Goal: Task Accomplishment & Management: Use online tool/utility

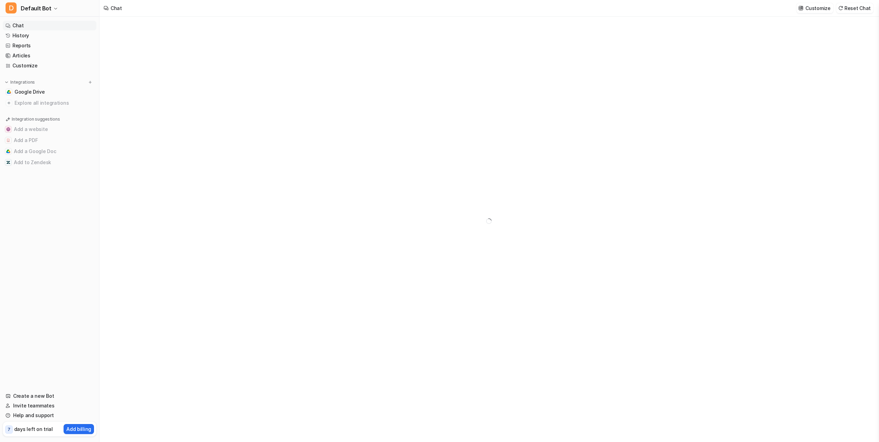
type textarea "**********"
click at [410, 230] on div at bounding box center [489, 232] width 202 height 16
click at [59, 92] on link "Google Drive" at bounding box center [50, 92] width 94 height 10
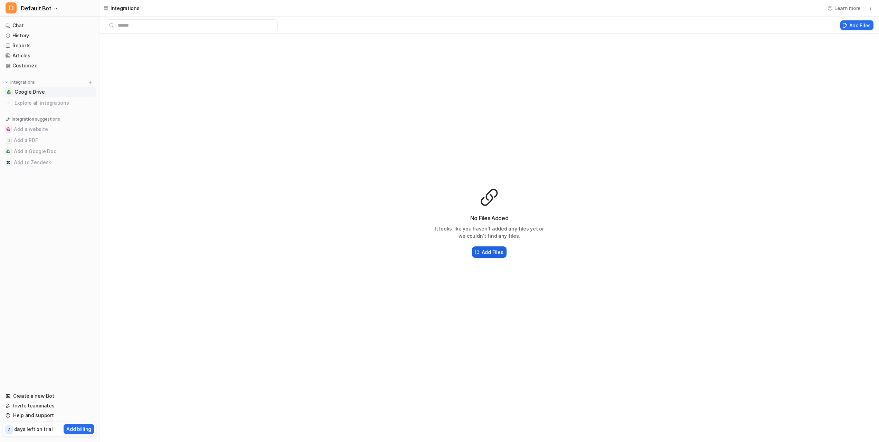
click at [492, 250] on h2 "Add Files" at bounding box center [491, 251] width 21 height 7
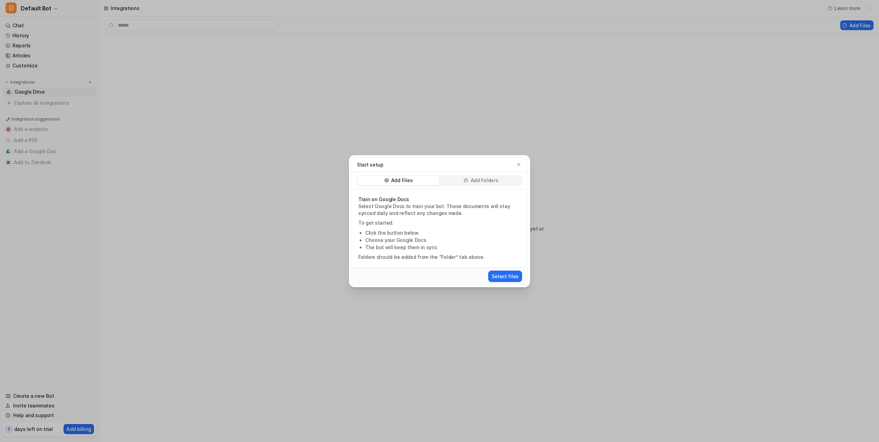
click at [464, 179] on icon at bounding box center [465, 180] width 5 height 5
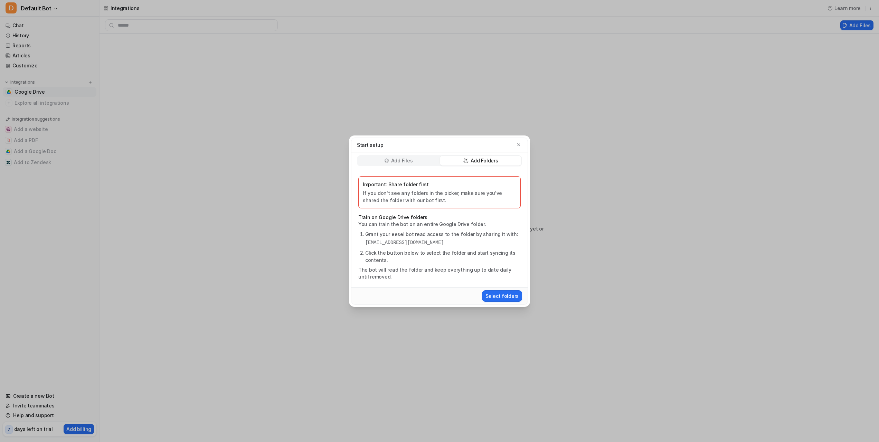
click at [457, 188] on p "Important: Share folder first" at bounding box center [439, 184] width 153 height 7
click at [457, 188] on div "Important: Share folder first If you don't see any folders in the picker, make …" at bounding box center [439, 192] width 153 height 23
click at [494, 300] on button "Select folders" at bounding box center [502, 295] width 40 height 11
click at [494, 162] on p "Add Folders" at bounding box center [484, 160] width 28 height 7
click at [492, 160] on p "Add Folders" at bounding box center [484, 160] width 28 height 7
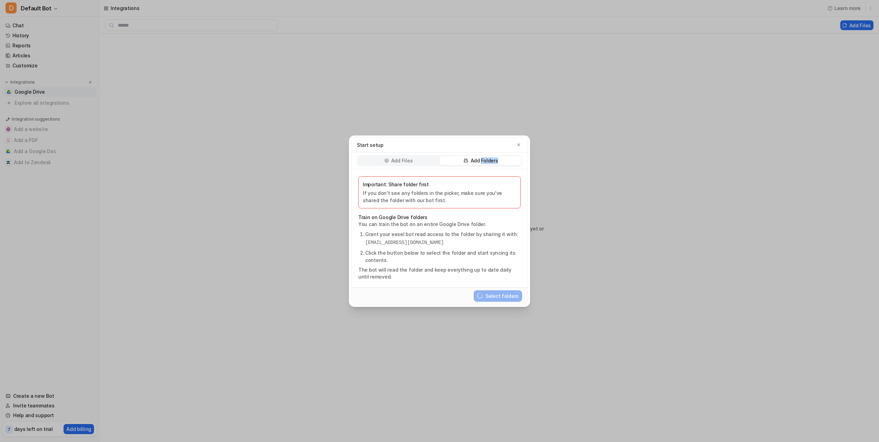
click at [494, 160] on p "Add Folders" at bounding box center [484, 160] width 28 height 7
click at [492, 160] on p "Add Folders" at bounding box center [484, 160] width 28 height 7
click at [404, 162] on p "Add Files" at bounding box center [401, 160] width 21 height 7
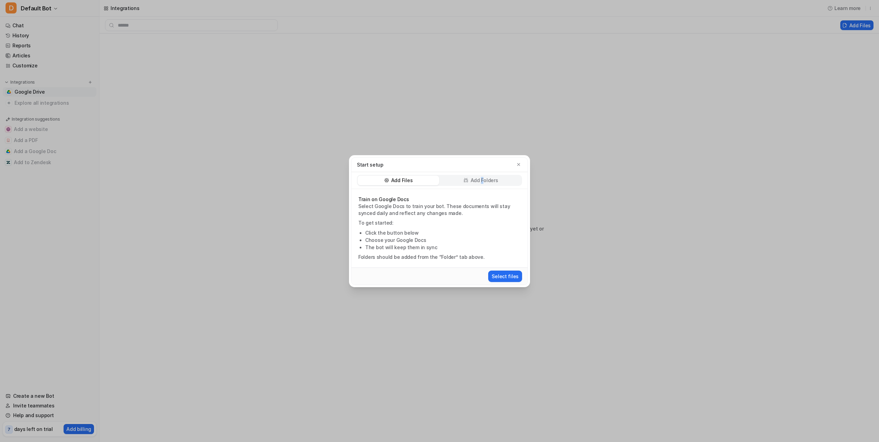
click at [482, 181] on p "Add Folders" at bounding box center [484, 180] width 28 height 7
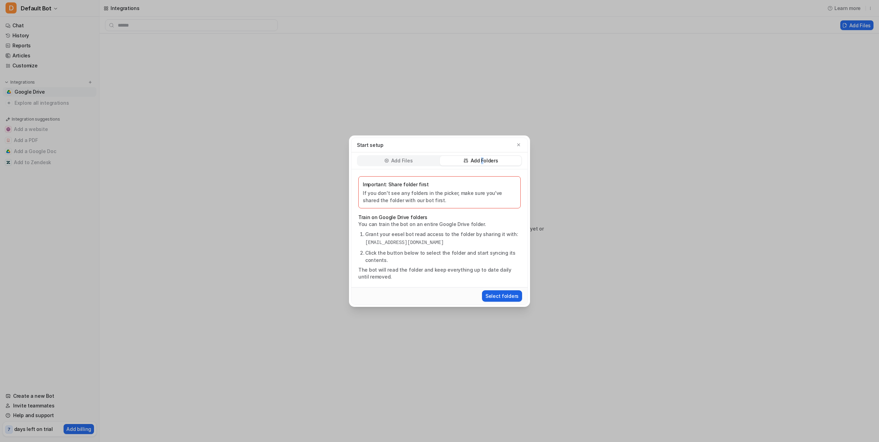
click at [513, 296] on button "Select folders" at bounding box center [502, 295] width 40 height 11
click at [90, 83] on div "Start setup Add Files Add Folders Important: Share folder first If you don't se…" at bounding box center [439, 221] width 879 height 442
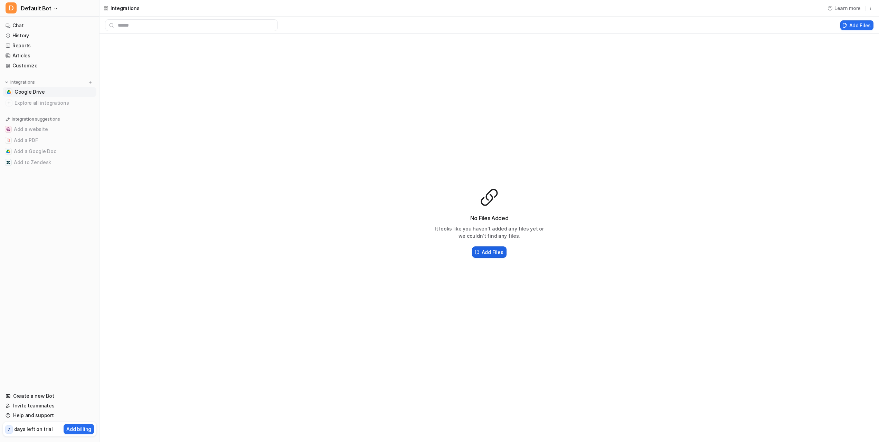
click at [490, 251] on h2 "Add Files" at bounding box center [491, 251] width 21 height 7
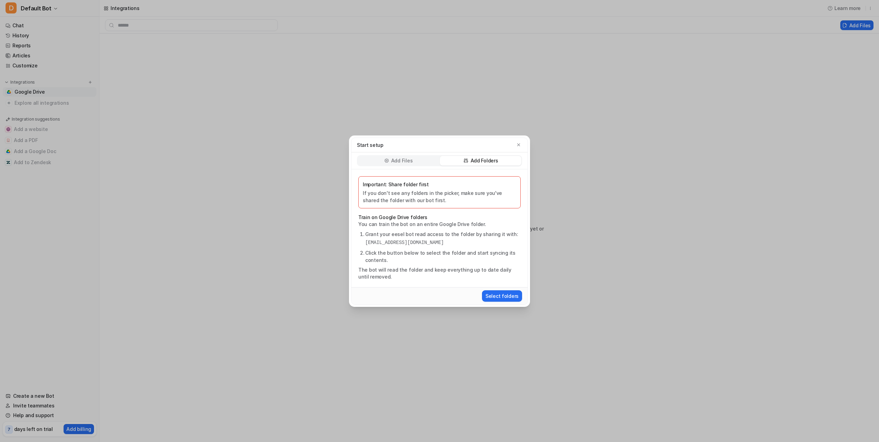
click at [406, 164] on div "Add Files" at bounding box center [398, 161] width 82 height 10
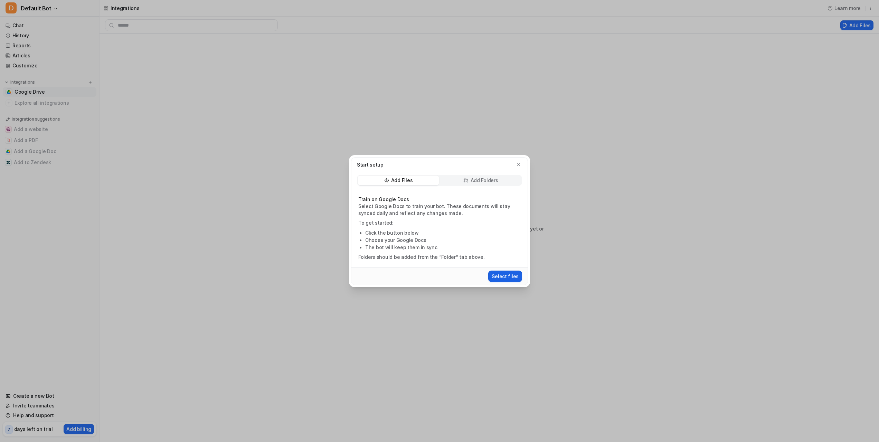
click at [506, 275] on button "Select files" at bounding box center [505, 275] width 34 height 11
click at [408, 180] on p "Add Files" at bounding box center [401, 180] width 21 height 7
click at [506, 276] on button "Select files" at bounding box center [505, 275] width 34 height 11
click at [475, 181] on p "Add Folders" at bounding box center [484, 180] width 28 height 7
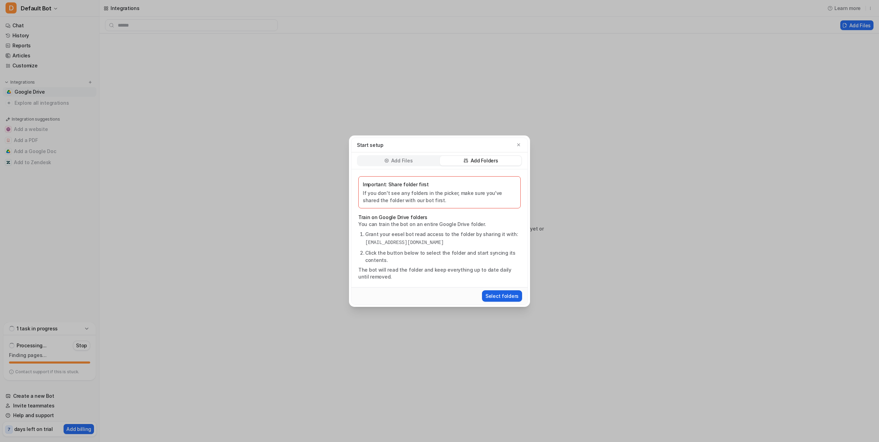
click at [501, 294] on button "Select folders" at bounding box center [502, 295] width 40 height 11
drag, startPoint x: 35, startPoint y: 145, endPoint x: 33, endPoint y: 152, distance: 6.8
click at [35, 147] on div "Start setup Add Files Add Folders Important: Share folder first If you don't se…" at bounding box center [439, 221] width 879 height 442
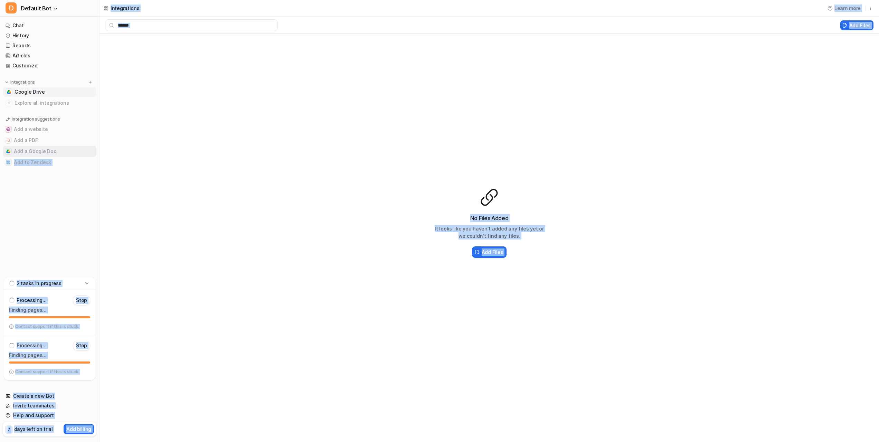
click at [33, 153] on button "Add a Google Doc" at bounding box center [50, 151] width 94 height 11
click at [33, 151] on button "Add a Google Doc" at bounding box center [50, 151] width 94 height 11
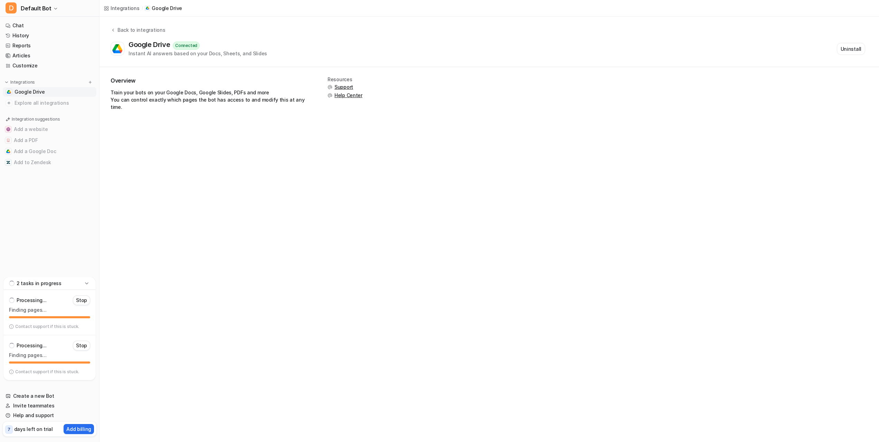
click at [281, 175] on div "Integrations / Google Drive Back to integrations Google Drive Connected Instant…" at bounding box center [439, 221] width 879 height 442
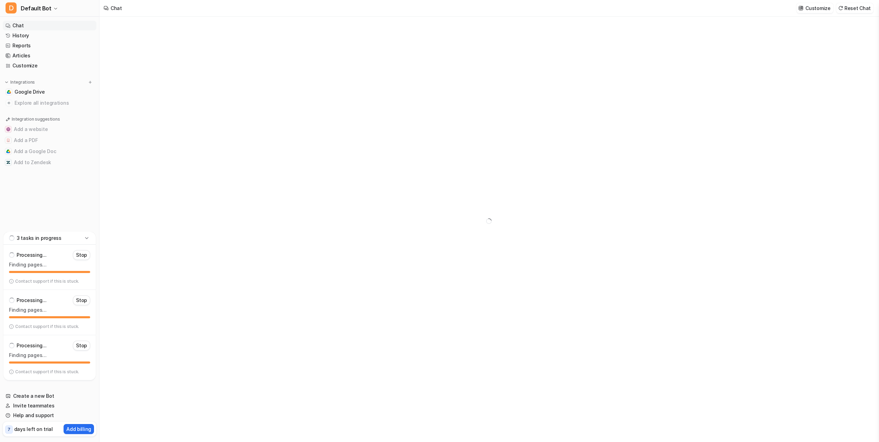
type textarea "**********"
click at [46, 152] on button "Add a Google Doc" at bounding box center [50, 151] width 94 height 11
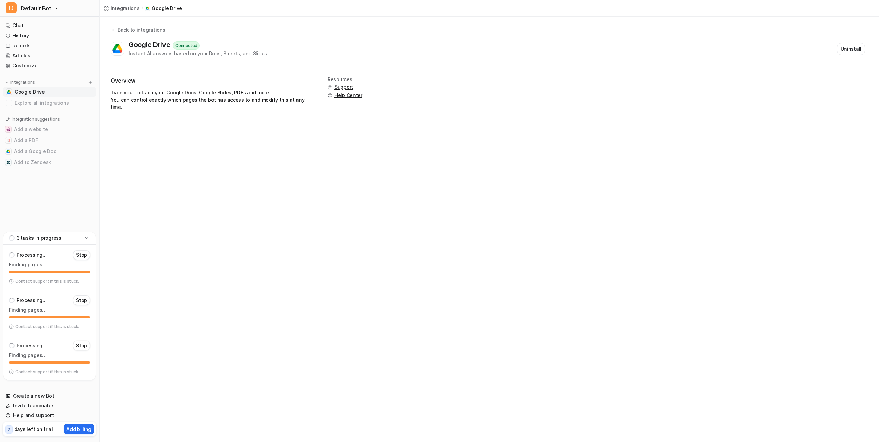
click at [115, 8] on div "Integrations" at bounding box center [125, 7] width 29 height 7
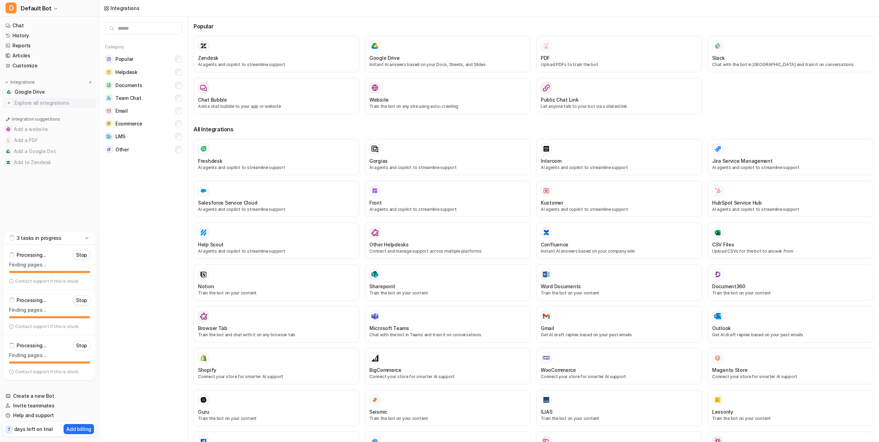
click at [28, 102] on span "Explore all integrations" at bounding box center [54, 102] width 79 height 11
click at [25, 91] on span "Google Drive" at bounding box center [30, 91] width 30 height 7
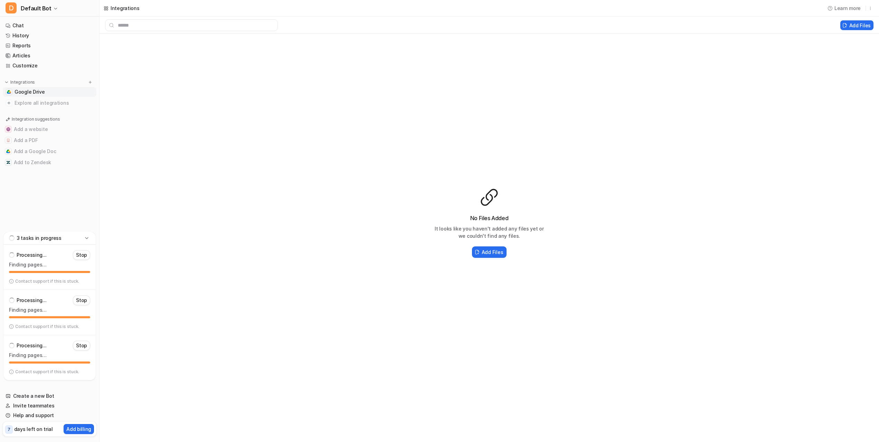
click at [25, 91] on span "Google Drive" at bounding box center [30, 91] width 30 height 7
click at [487, 250] on h2 "Add Files" at bounding box center [491, 251] width 21 height 7
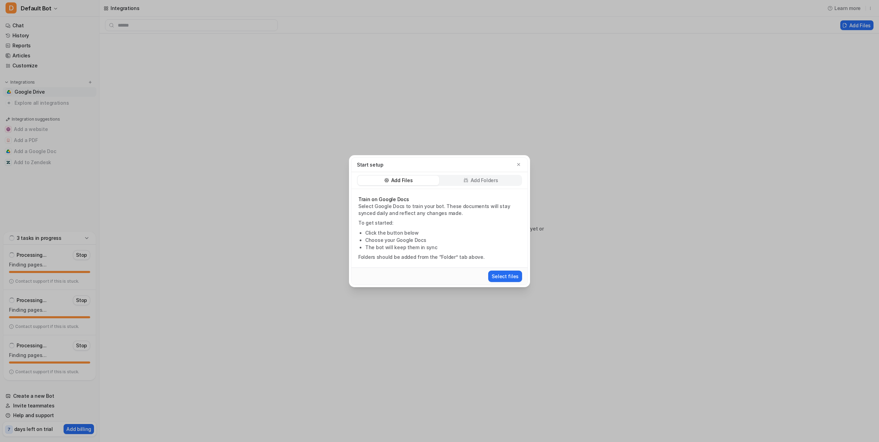
click at [479, 176] on div "Add Folders" at bounding box center [481, 180] width 82 height 10
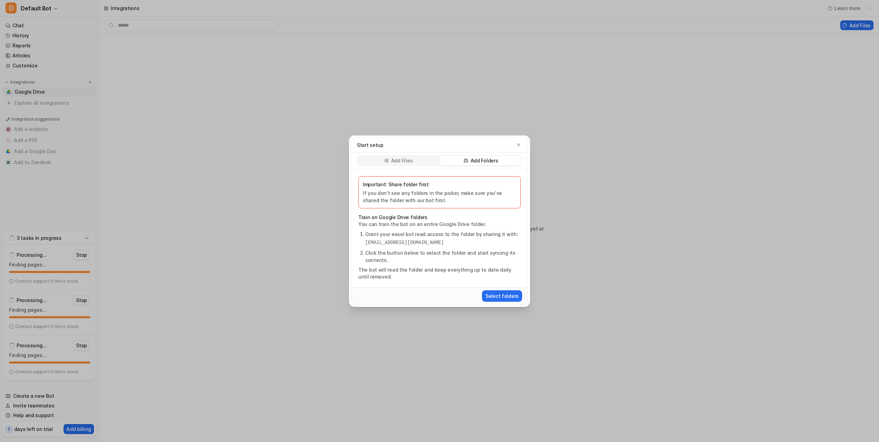
click at [485, 161] on p "Add Folders" at bounding box center [484, 160] width 28 height 7
click at [510, 296] on button "Select folders" at bounding box center [502, 295] width 40 height 11
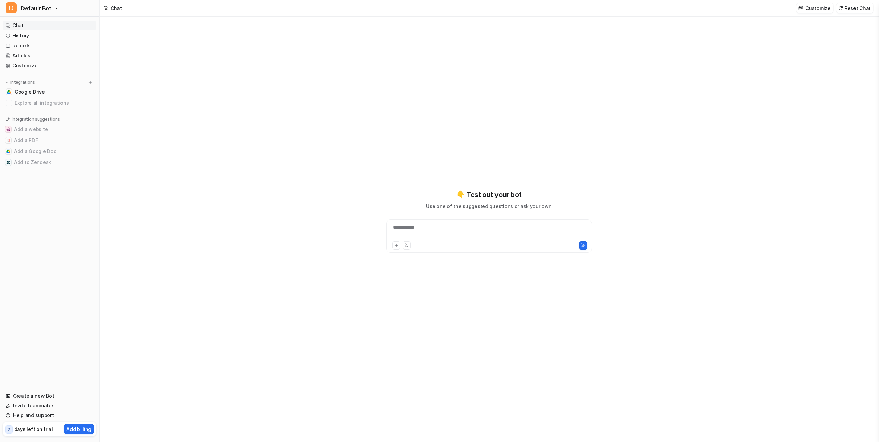
click at [421, 232] on div "**********" at bounding box center [489, 232] width 202 height 16
click at [394, 246] on icon at bounding box center [396, 245] width 5 height 5
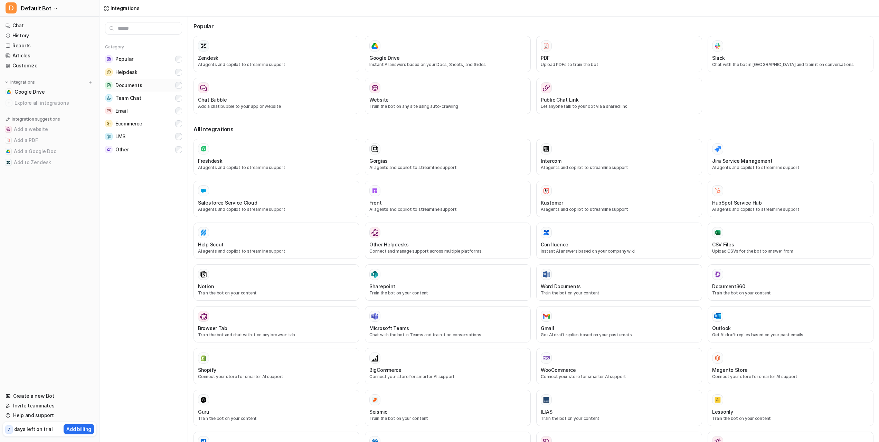
click at [131, 85] on span "Documents" at bounding box center [128, 85] width 27 height 7
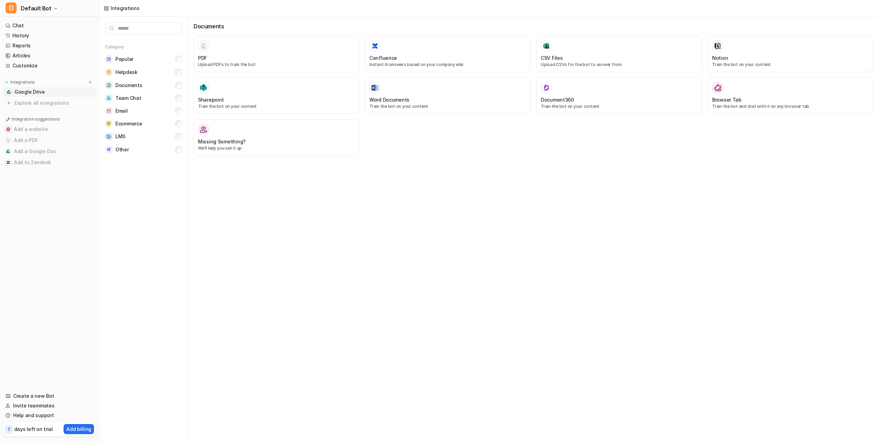
drag, startPoint x: 38, startPoint y: 86, endPoint x: 37, endPoint y: 92, distance: 5.4
click at [38, 86] on div "Integrations Google Drive Explore all integrations" at bounding box center [50, 93] width 94 height 29
click at [37, 93] on span "Google Drive" at bounding box center [30, 91] width 30 height 7
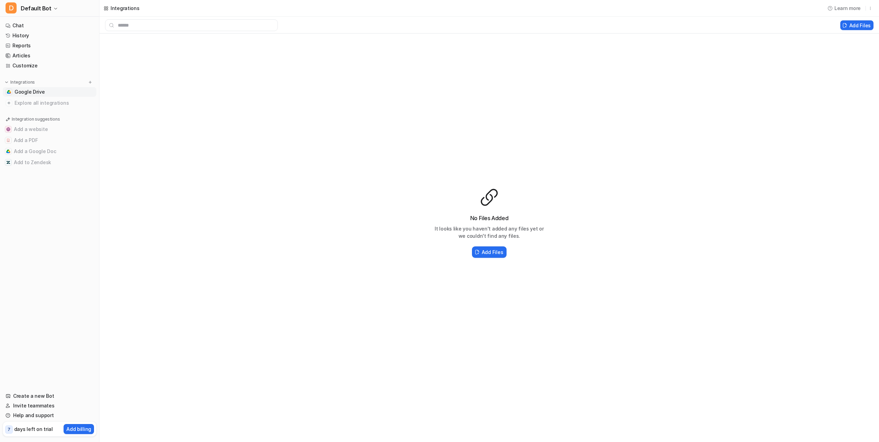
click at [34, 206] on nav "Chat History Reports Articles Customize Integrations Google Drive Explore all i…" at bounding box center [49, 201] width 99 height 367
click at [38, 152] on button "Add a Google Doc" at bounding box center [50, 151] width 94 height 11
click at [38, 153] on button "Add a Google Doc" at bounding box center [50, 151] width 94 height 11
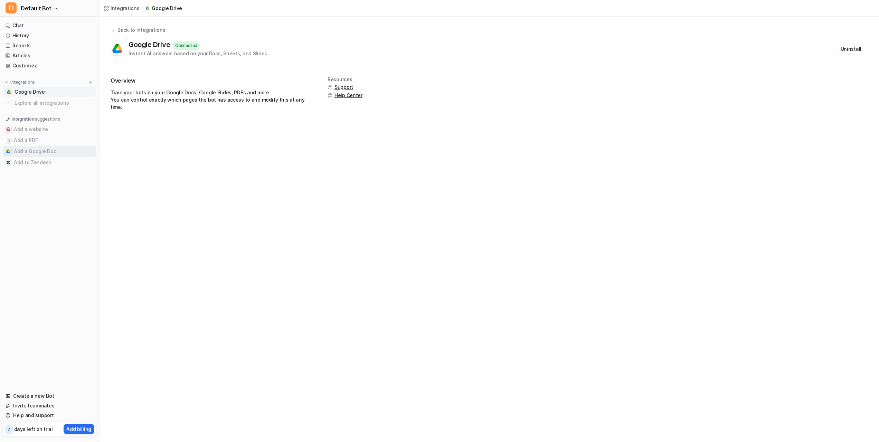
click at [38, 153] on button "Add a Google Doc" at bounding box center [50, 151] width 94 height 11
click at [92, 82] on img at bounding box center [90, 82] width 5 height 5
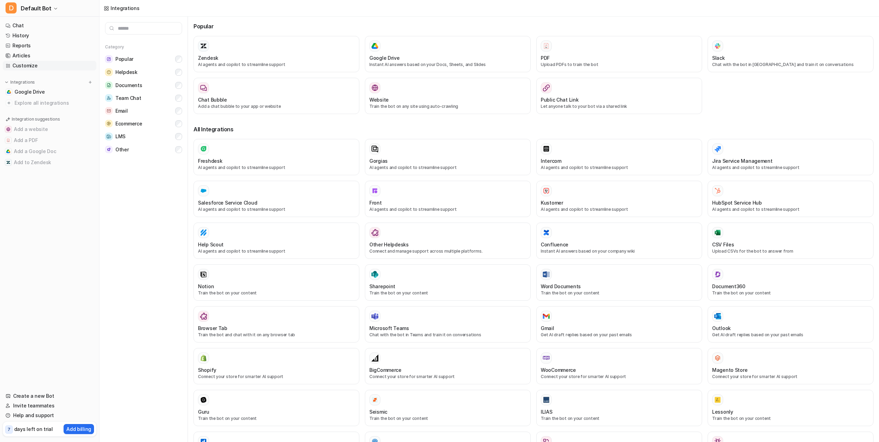
click at [31, 66] on link "Customize" at bounding box center [50, 66] width 94 height 10
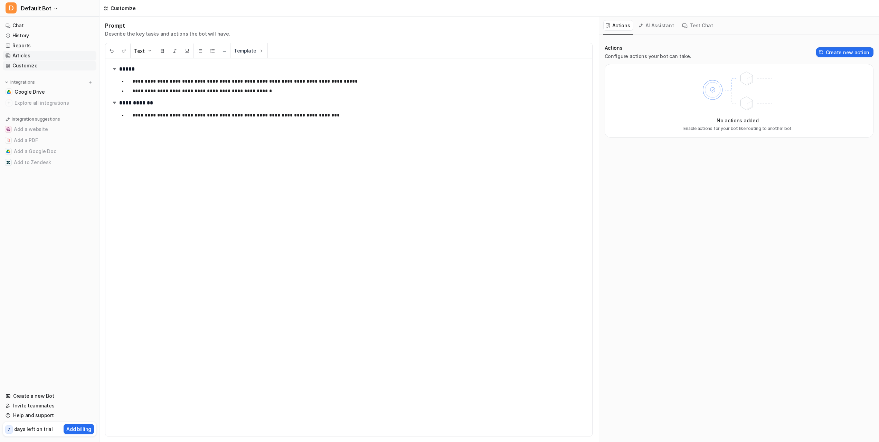
click at [29, 57] on link "Articles" at bounding box center [50, 56] width 94 height 10
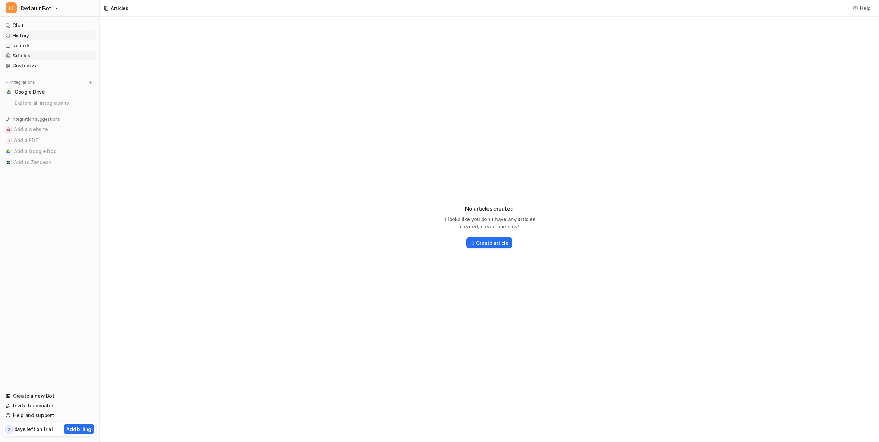
click at [26, 34] on link "History" at bounding box center [50, 36] width 94 height 10
click at [38, 13] on button "D Default Bot" at bounding box center [49, 8] width 99 height 17
click at [120, 10] on div "D Default Bot D Default Bot Create a new bot Settings Sign out Chat History Rep…" at bounding box center [439, 221] width 879 height 442
click at [837, 15] on div "History" at bounding box center [488, 8] width 779 height 17
click at [498, 245] on h2 "Chat with the bot" at bounding box center [491, 242] width 41 height 7
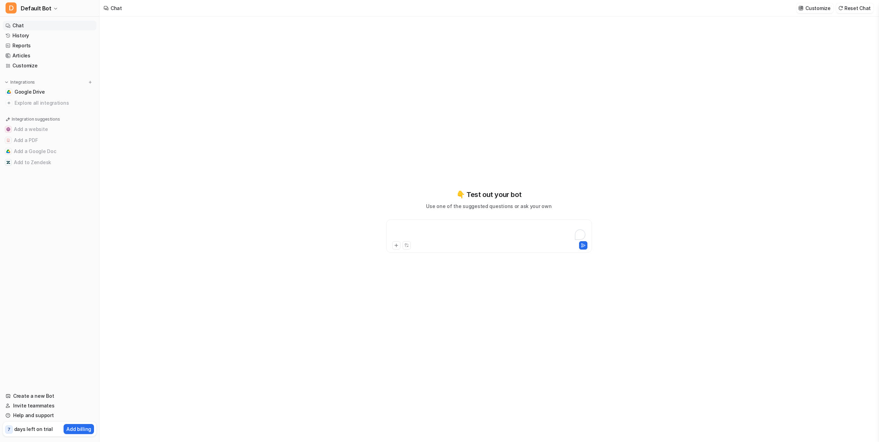
click at [407, 231] on div "To enrich screen reader interactions, please activate Accessibility in Grammarl…" at bounding box center [489, 232] width 202 height 16
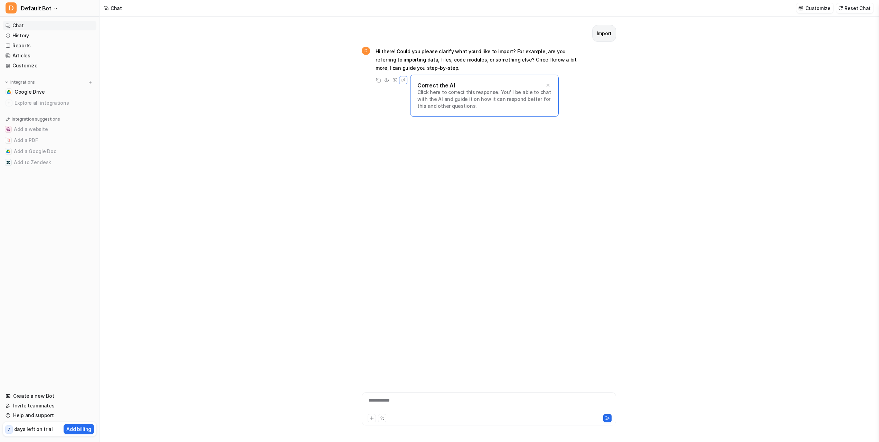
click at [445, 97] on p "Click here to correct this response. You'll be able to chat with the AI and gui…" at bounding box center [484, 99] width 134 height 21
click at [547, 85] on icon at bounding box center [547, 85] width 5 height 5
click at [395, 400] on div "To enrich screen reader interactions, please activate Accessibility in Grammarl…" at bounding box center [488, 404] width 251 height 16
paste div "To enrich screen reader interactions, please activate Accessibility in Grammarl…"
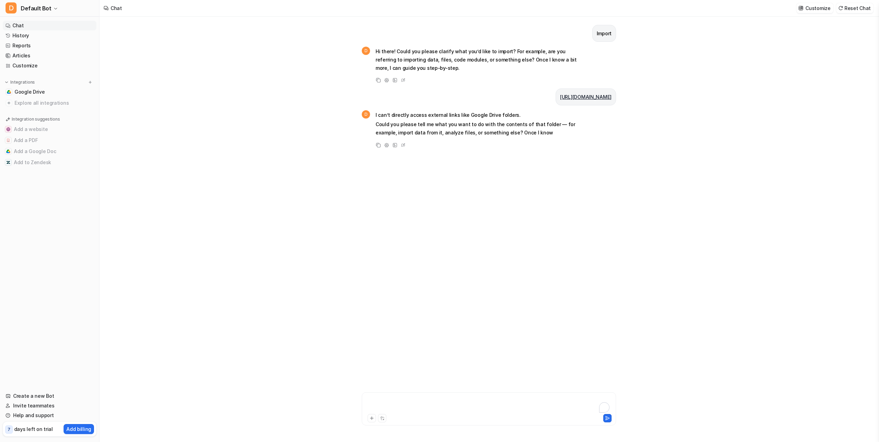
click at [392, 404] on div "To enrich screen reader interactions, please activate Accessibility in Grammarl…" at bounding box center [488, 404] width 251 height 16
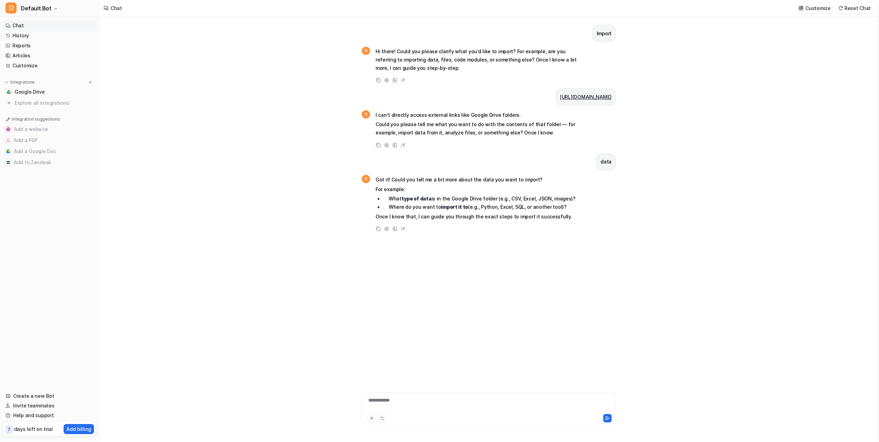
click at [373, 398] on div "**********" at bounding box center [488, 404] width 251 height 16
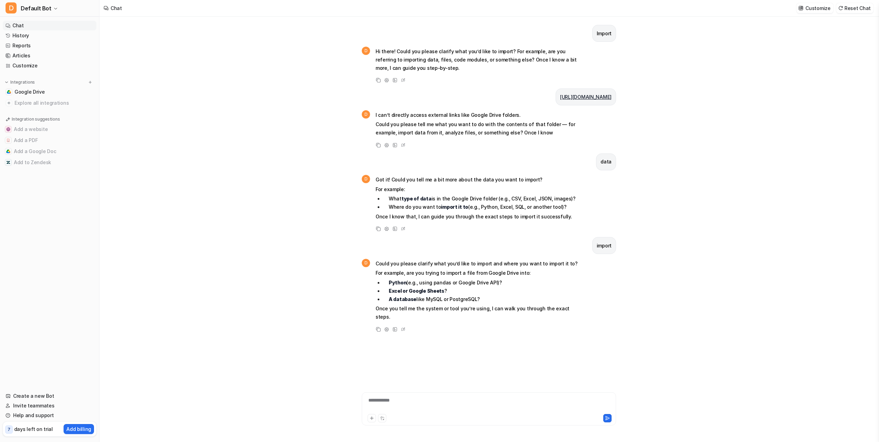
click at [400, 302] on strong "A database" at bounding box center [403, 299] width 28 height 6
drag, startPoint x: 400, startPoint y: 308, endPoint x: 377, endPoint y: 314, distance: 23.0
click at [383, 303] on li "A database like MySQL or PostgreSQL?" at bounding box center [480, 299] width 194 height 8
copy strong "A database"
click at [386, 399] on div "**********" at bounding box center [488, 404] width 251 height 16
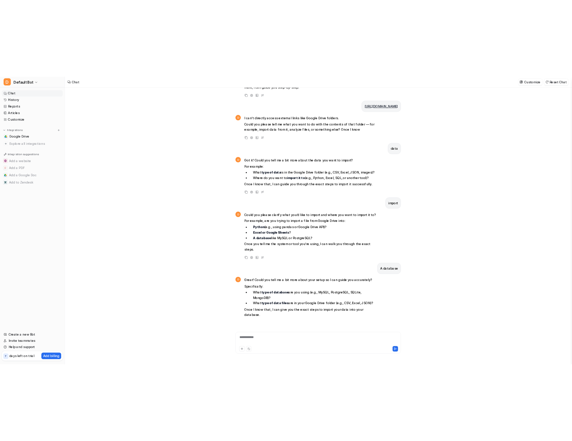
scroll to position [51, 0]
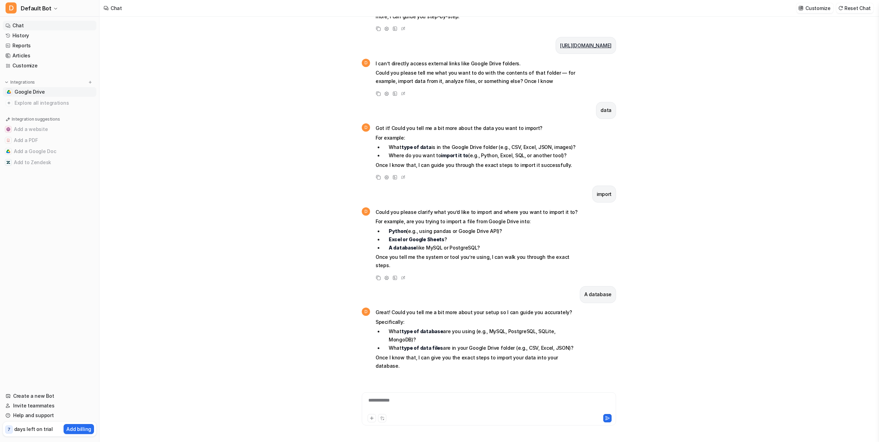
click at [26, 89] on span "Google Drive" at bounding box center [30, 91] width 30 height 7
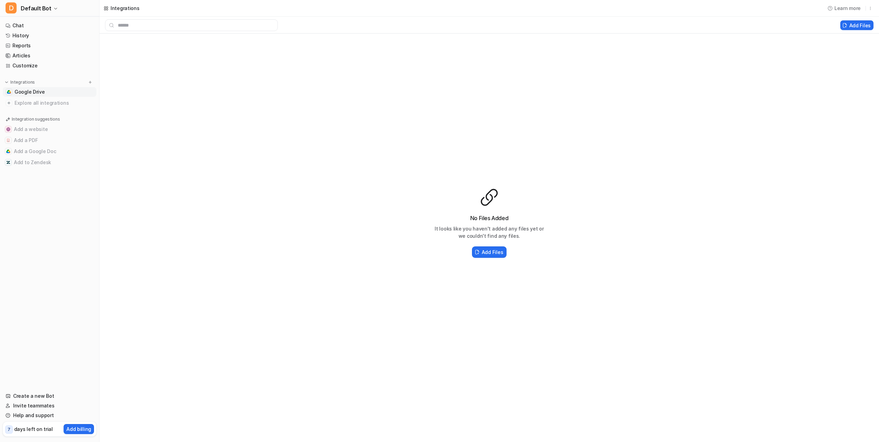
click at [26, 93] on span "Google Drive" at bounding box center [30, 91] width 30 height 7
click at [21, 61] on link "Customize" at bounding box center [50, 66] width 94 height 10
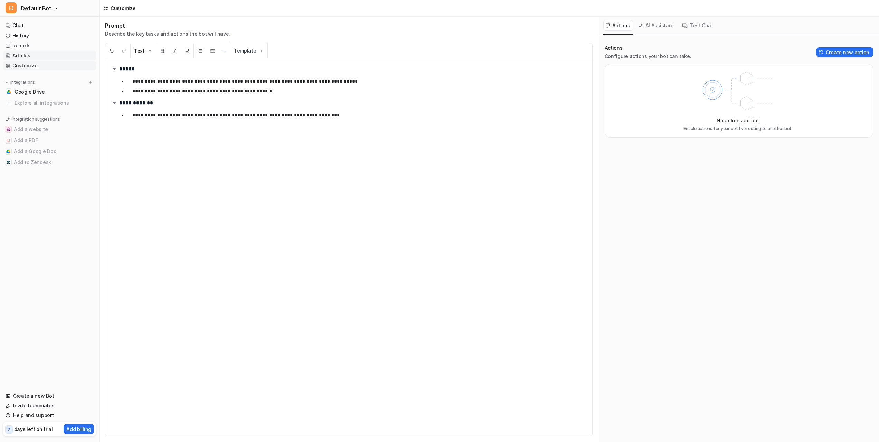
click at [21, 61] on link "Customize" at bounding box center [50, 66] width 94 height 10
